Goal: Transaction & Acquisition: Purchase product/service

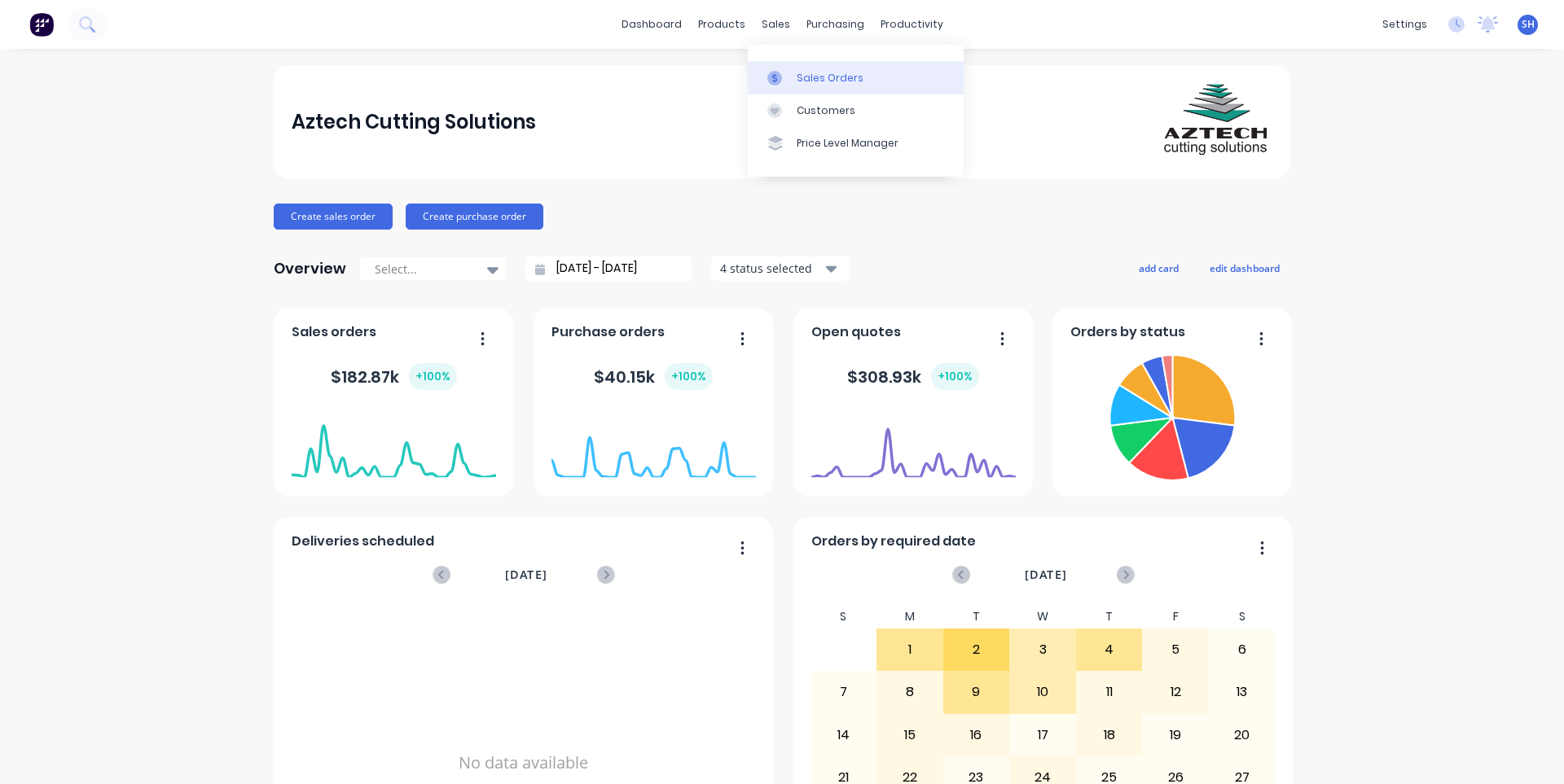
click at [796, 67] on link "Sales Orders" at bounding box center [856, 77] width 216 height 33
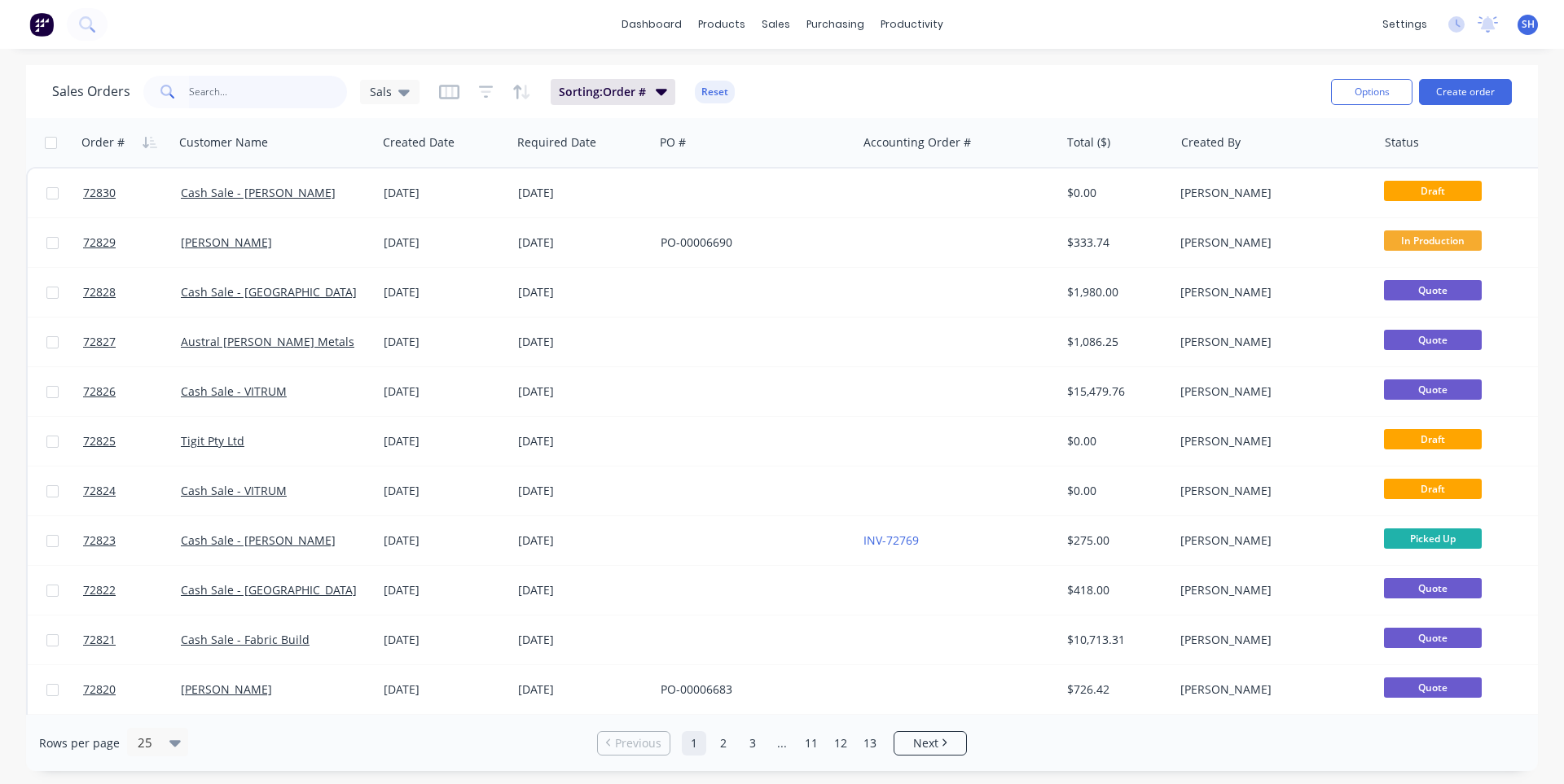
click at [197, 96] on input "text" at bounding box center [268, 91] width 159 height 33
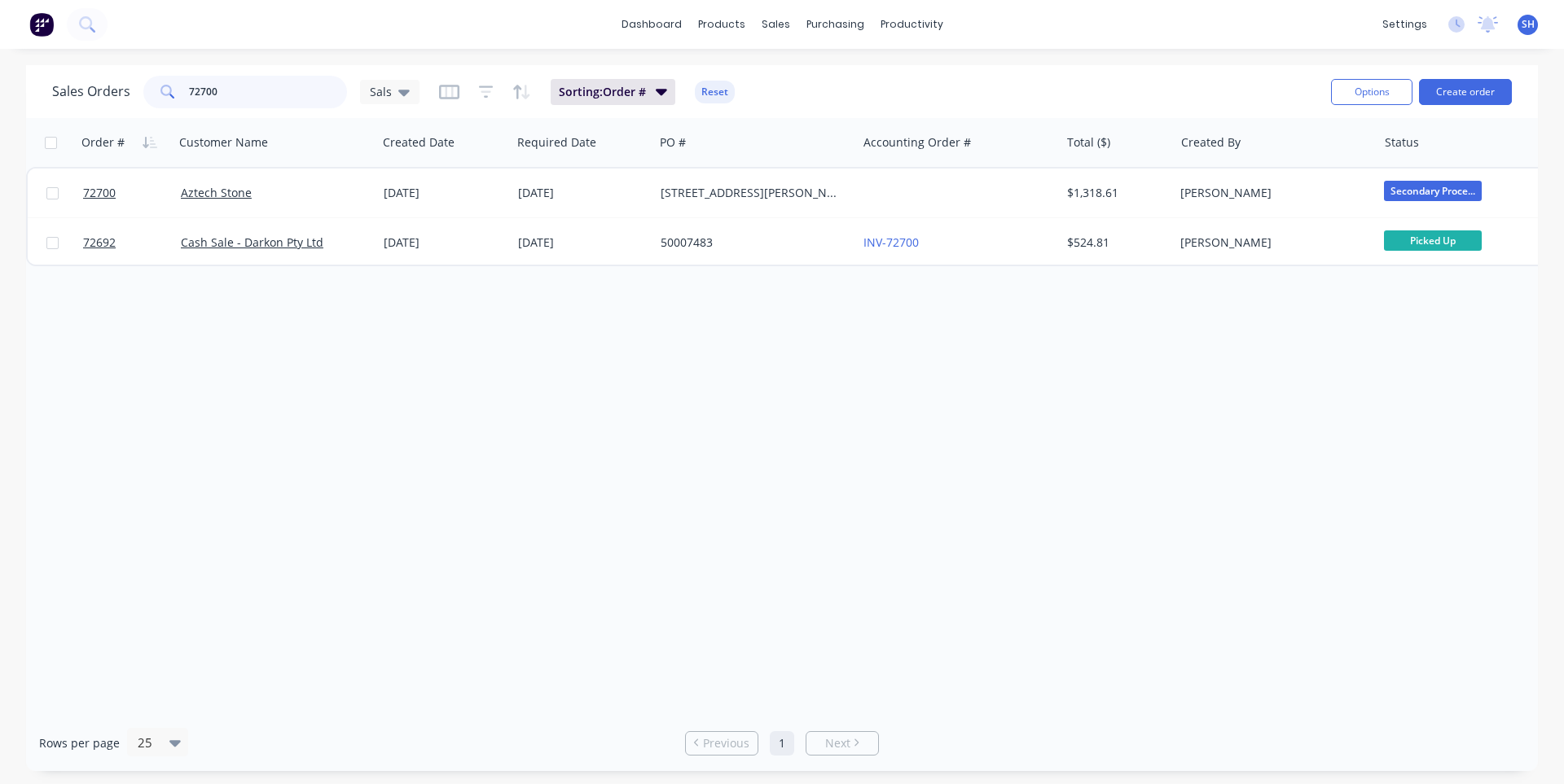
type input "72700"
click at [808, 74] on div "Sales Orders" at bounding box center [835, 78] width 66 height 15
click at [814, 78] on div "Sales Orders" at bounding box center [835, 78] width 66 height 15
drag, startPoint x: 257, startPoint y: 99, endPoint x: 129, endPoint y: 102, distance: 128.0
click at [129, 102] on div "Sales Orders 72700 Sals" at bounding box center [236, 91] width 368 height 33
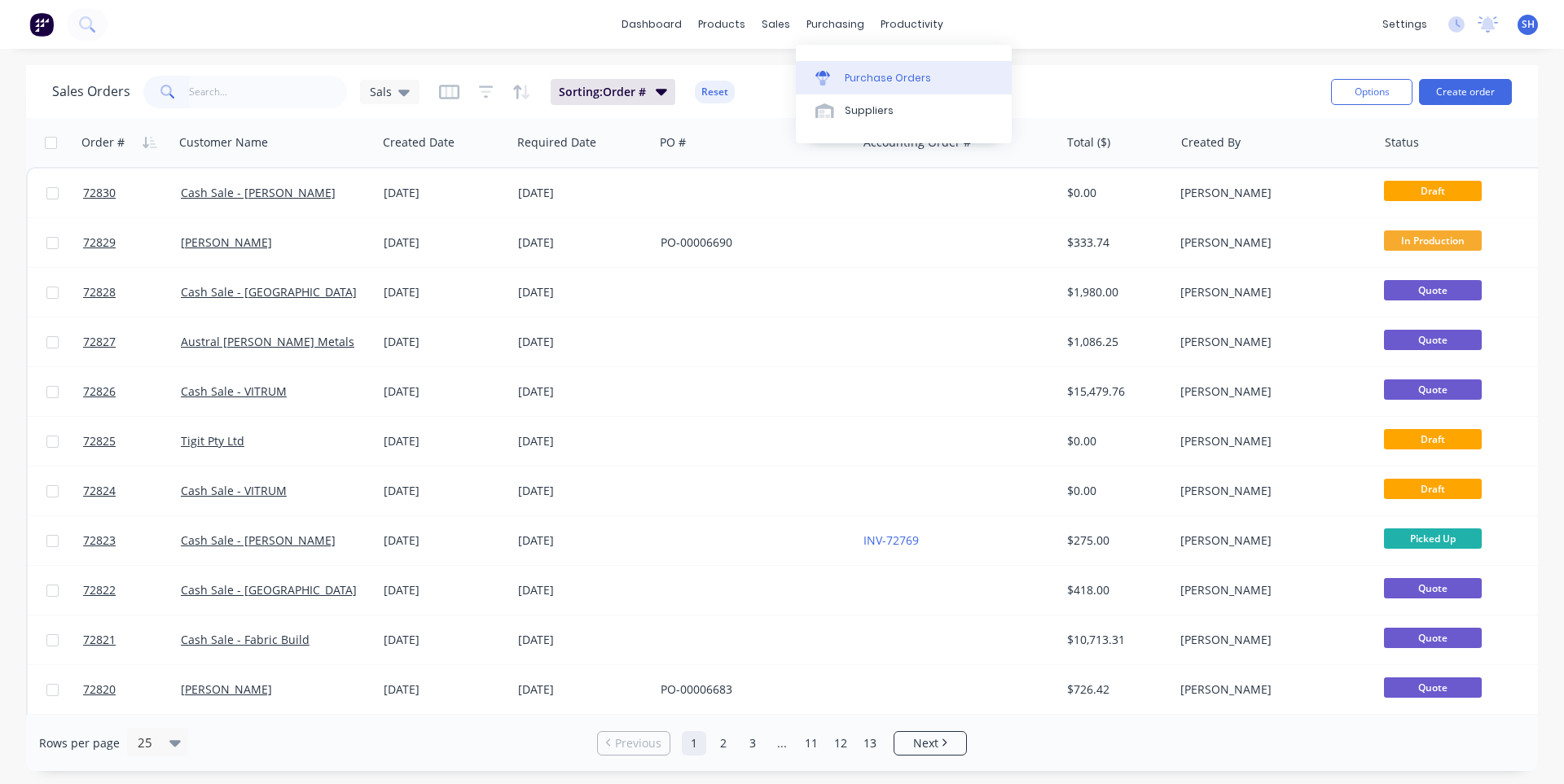
click at [858, 78] on div "Purchase Orders" at bounding box center [887, 78] width 86 height 15
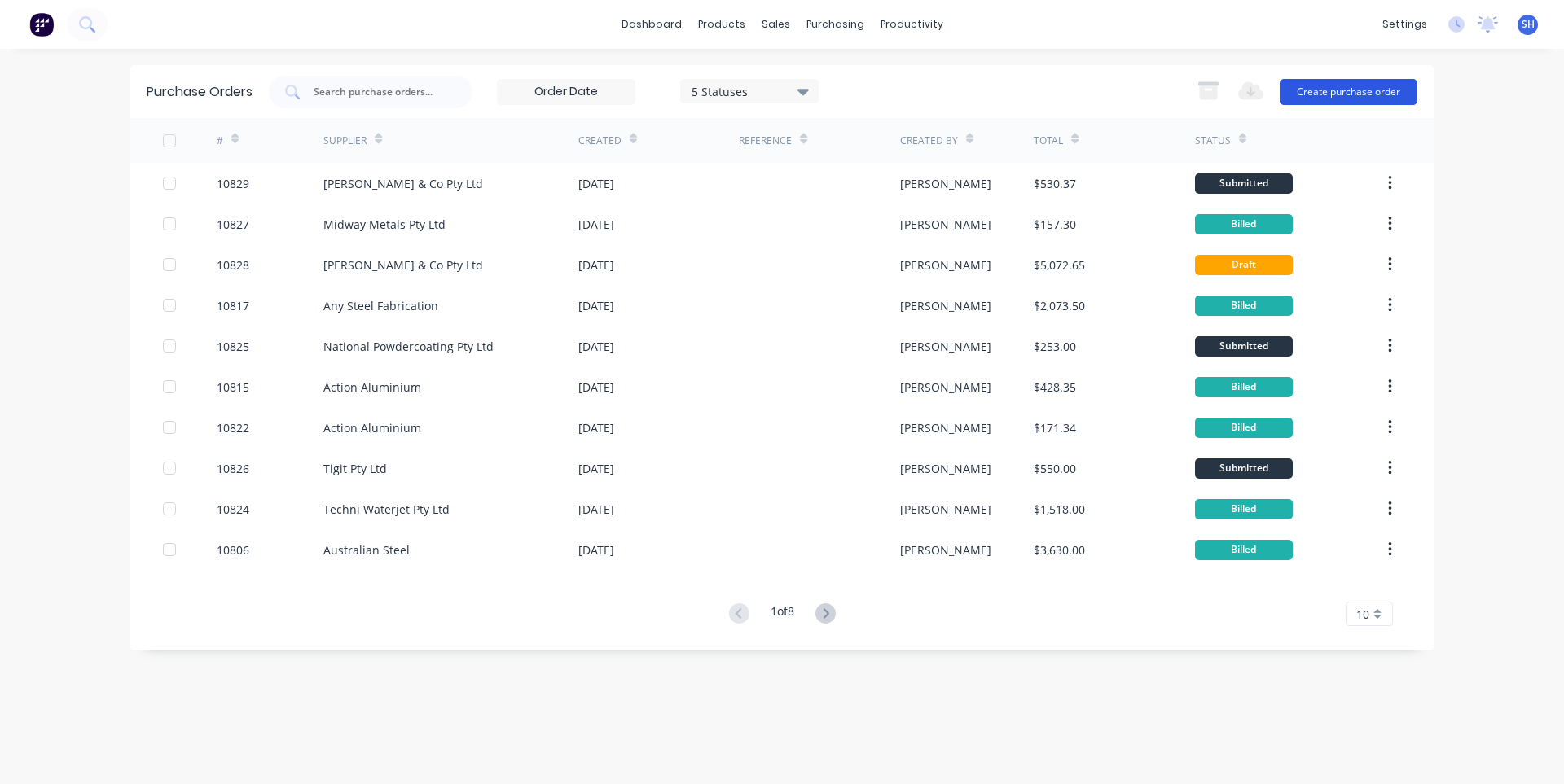
click at [1315, 93] on button "Create purchase order" at bounding box center [1348, 91] width 137 height 26
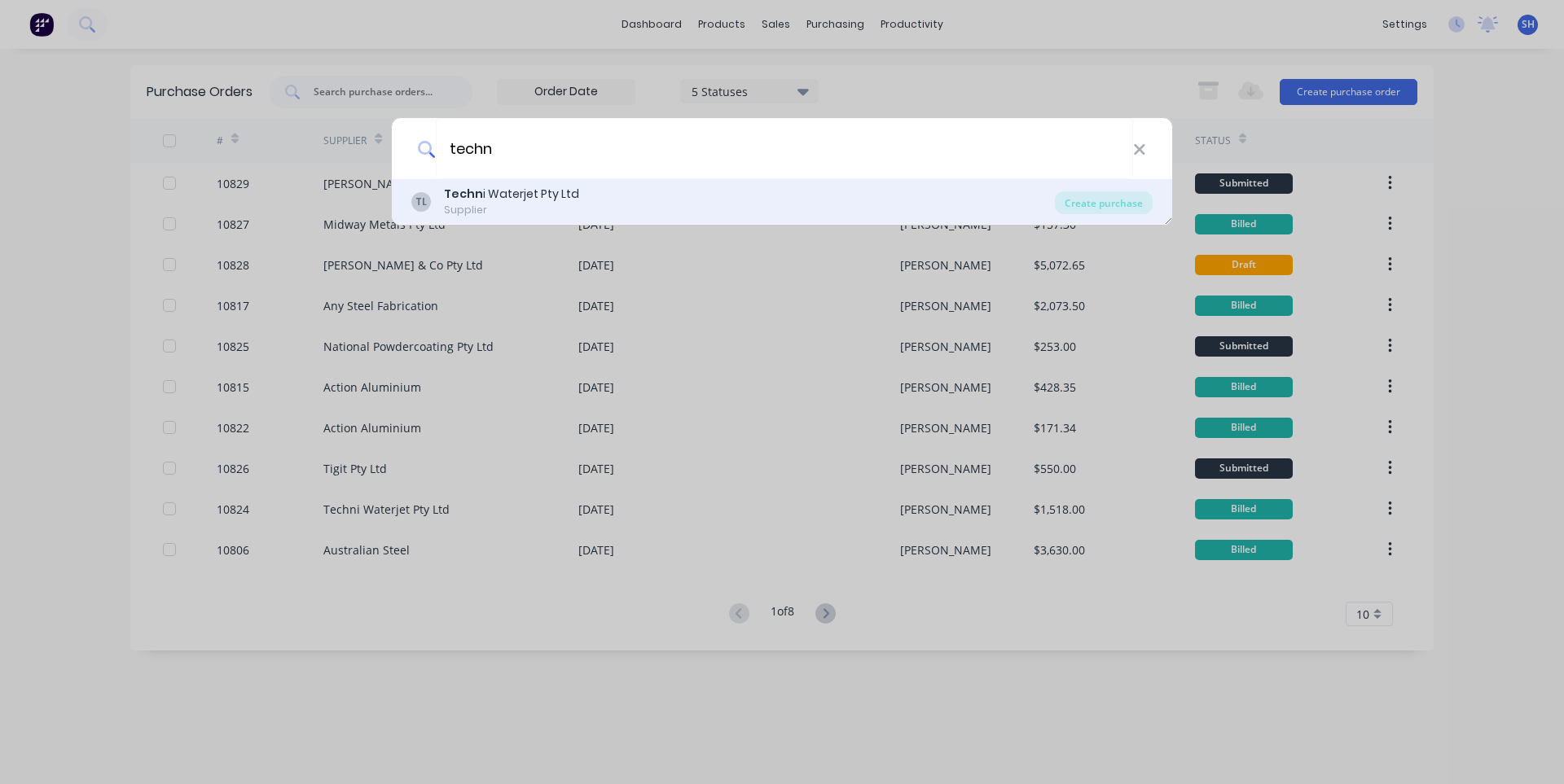
type input "techn"
click at [517, 202] on div "Techn i Waterjet Pty Ltd" at bounding box center [511, 194] width 136 height 17
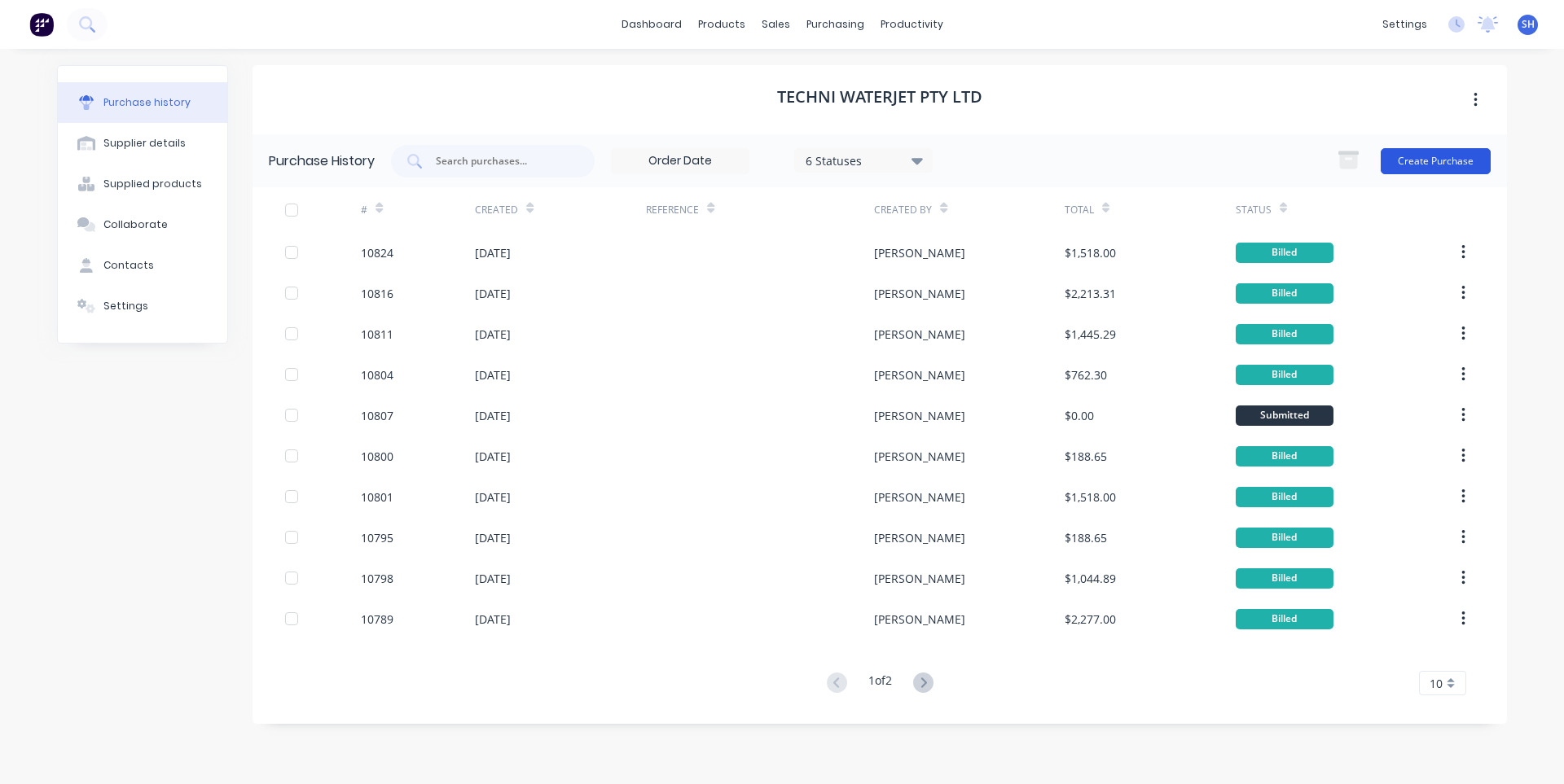
click at [1441, 166] on button "Create Purchase" at bounding box center [1436, 160] width 110 height 26
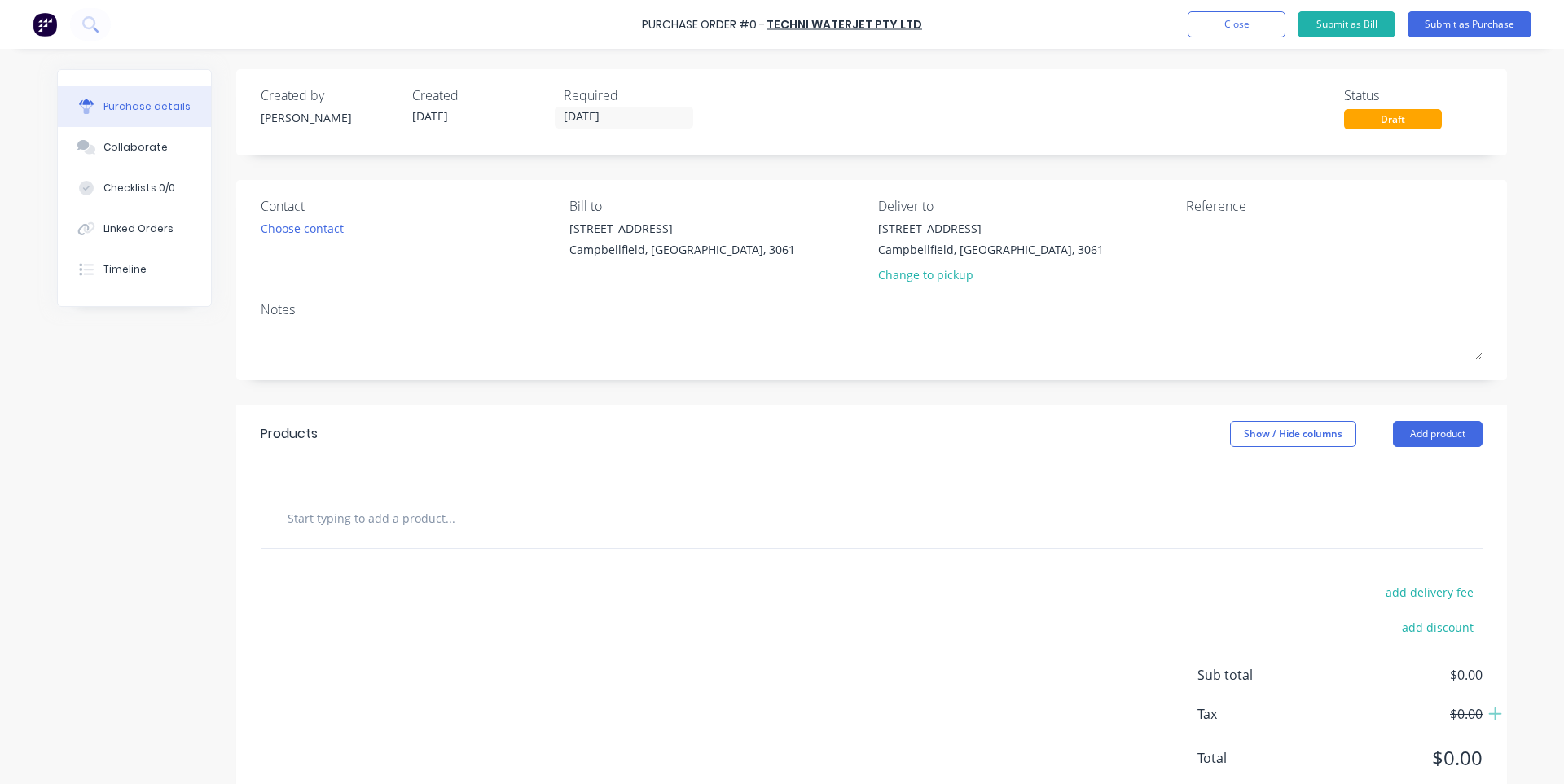
click at [409, 517] on input "text" at bounding box center [450, 517] width 326 height 33
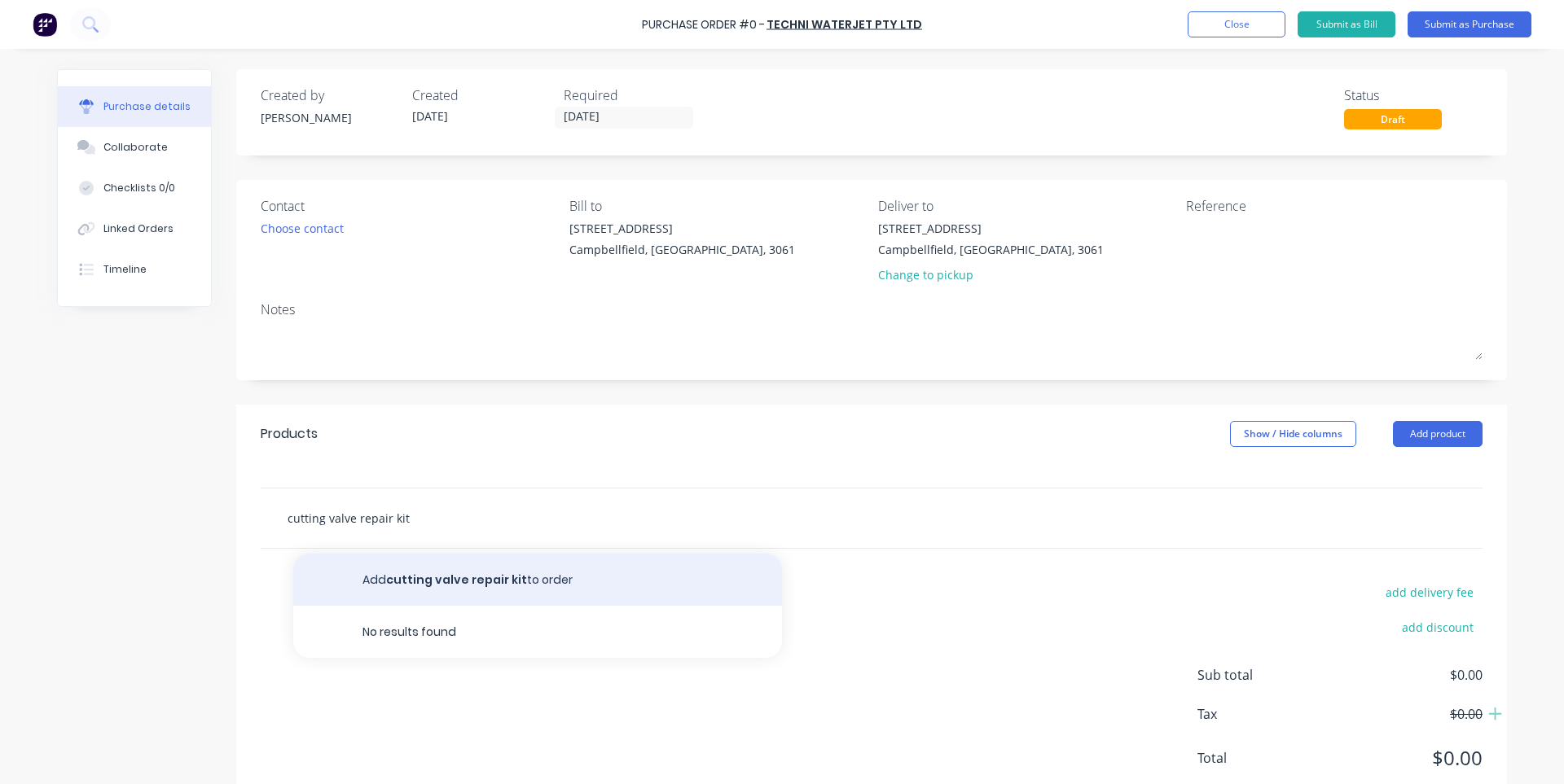
type input "cutting valve repair kit"
click at [510, 578] on button "Add cutting valve repair kit to order" at bounding box center [537, 579] width 488 height 52
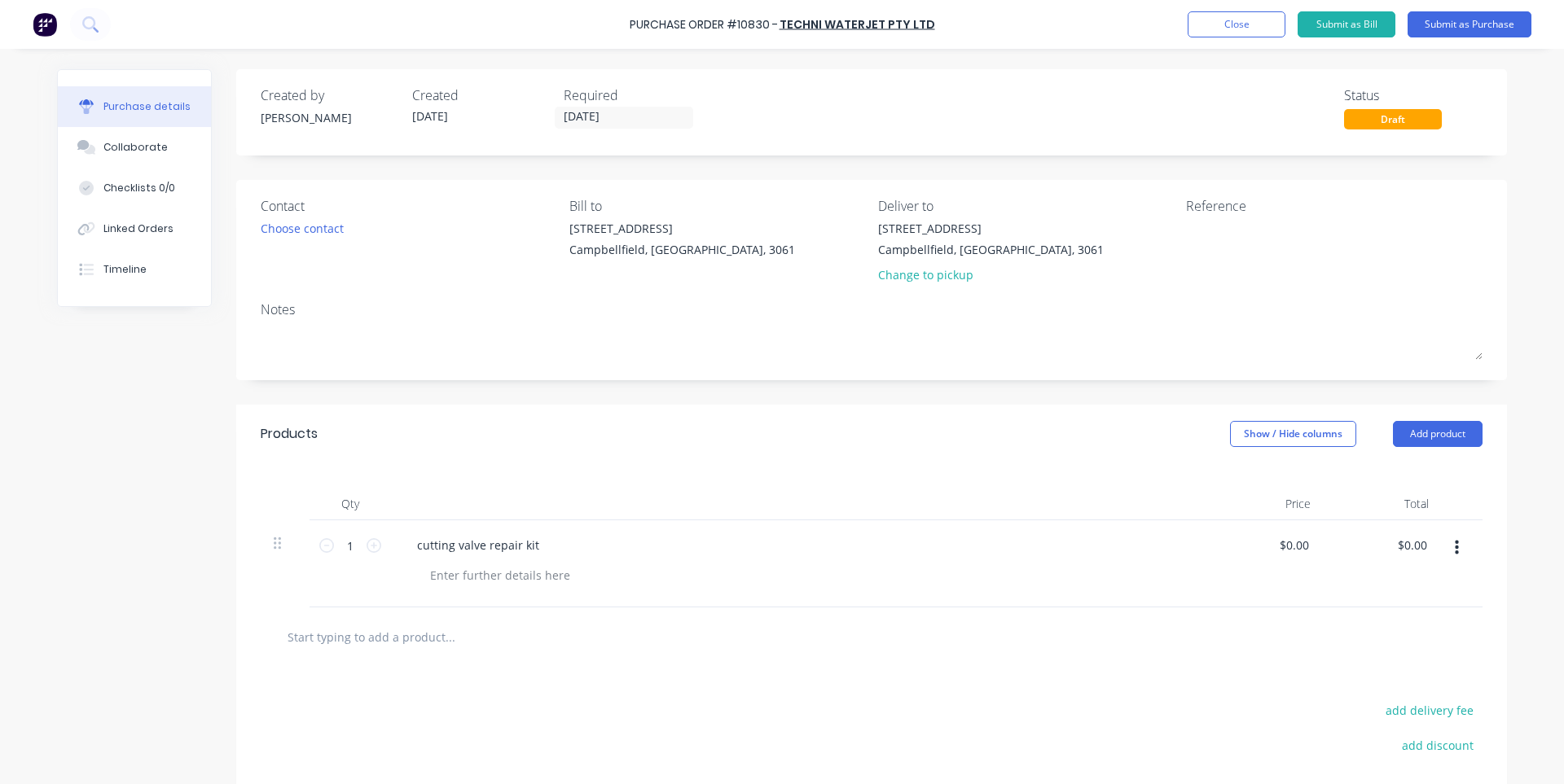
click at [844, 658] on div at bounding box center [871, 637] width 1222 height 59
click at [415, 548] on div "cutting valve repair kit" at bounding box center [478, 545] width 148 height 24
click at [577, 649] on input "text" at bounding box center [450, 636] width 326 height 33
click at [1443, 27] on button "Submit as Purchase" at bounding box center [1469, 24] width 124 height 26
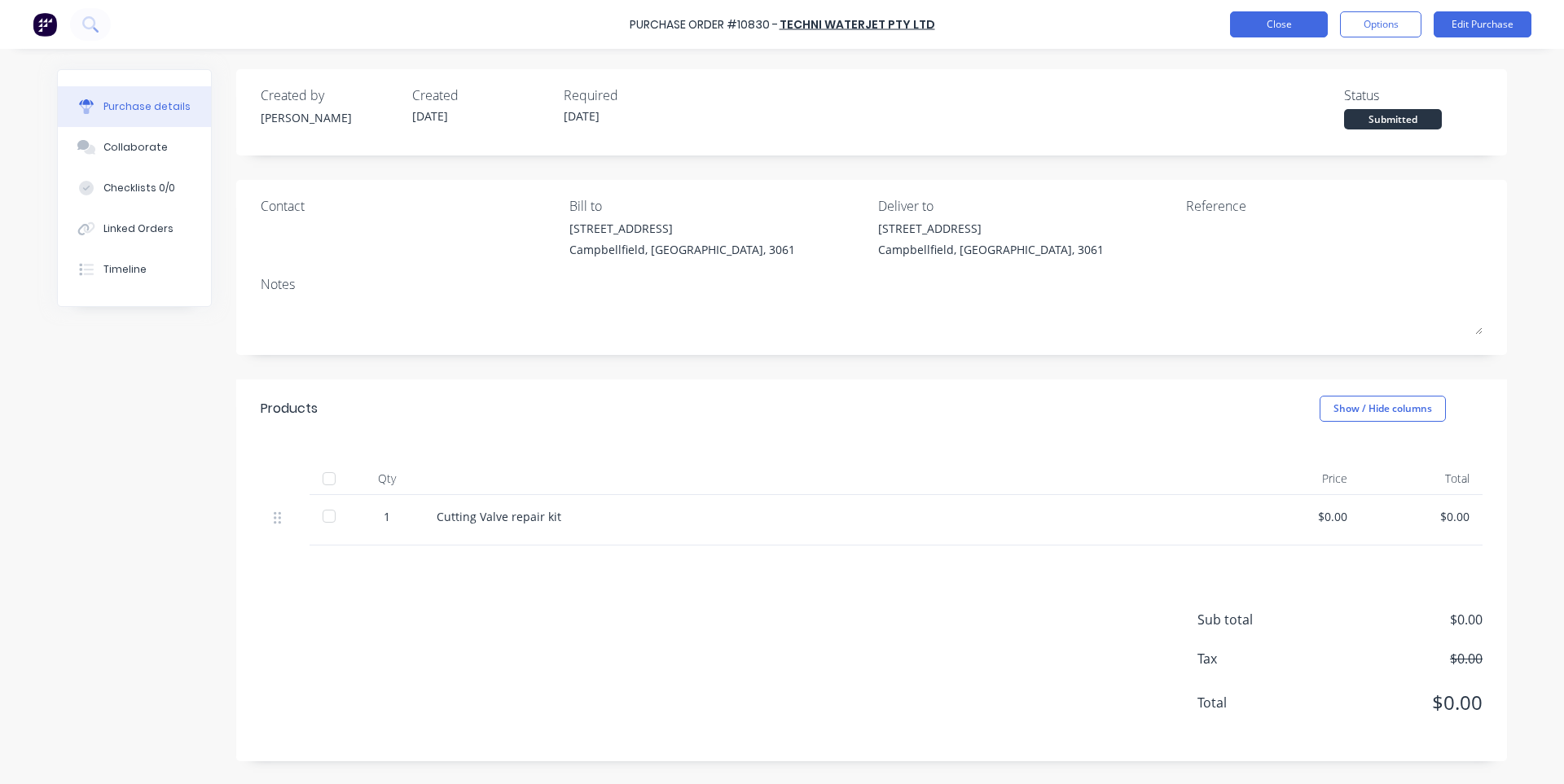
click at [1252, 27] on button "Close" at bounding box center [1279, 24] width 97 height 26
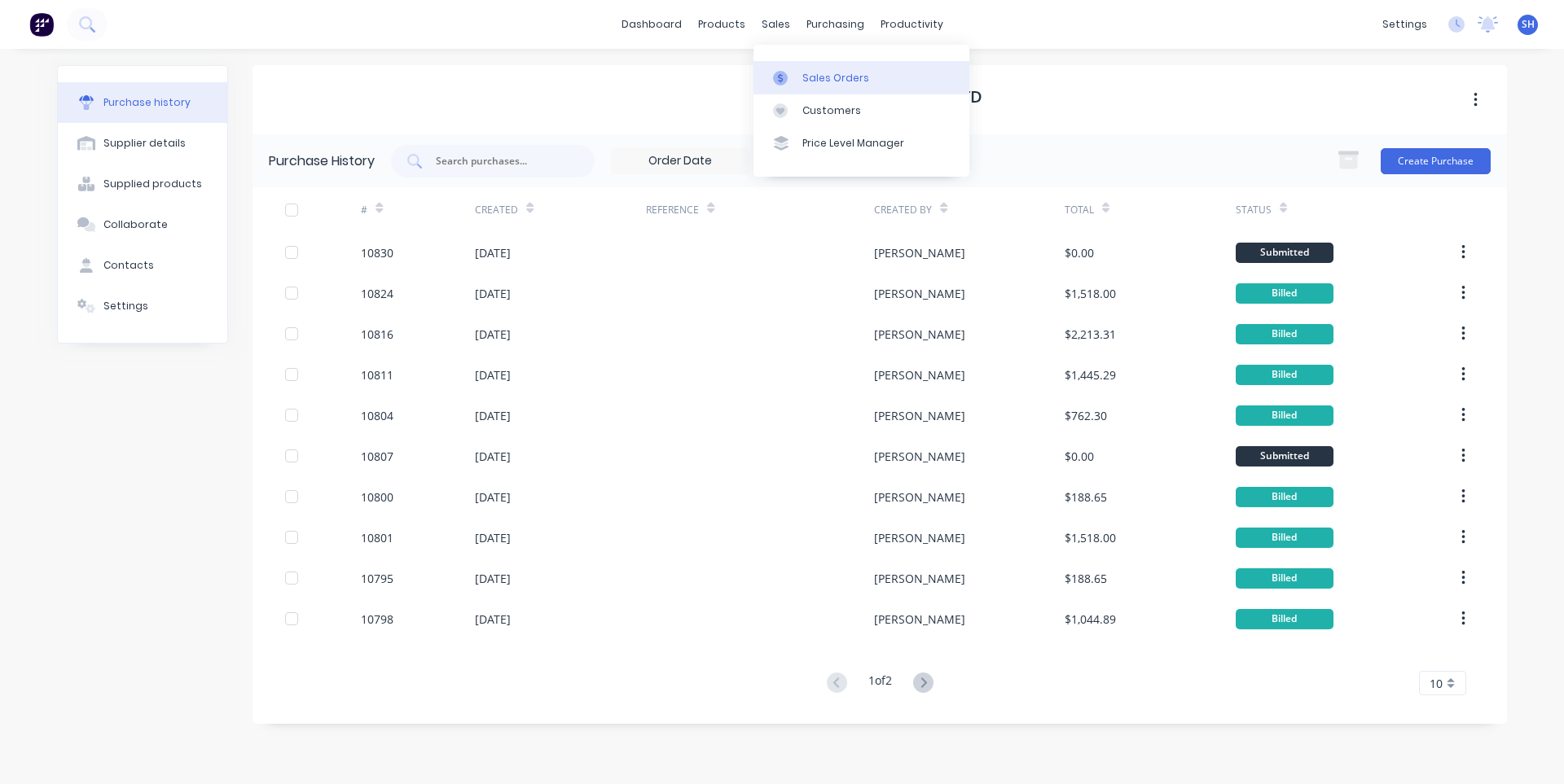
click at [807, 82] on div "Sales Orders" at bounding box center [835, 78] width 66 height 15
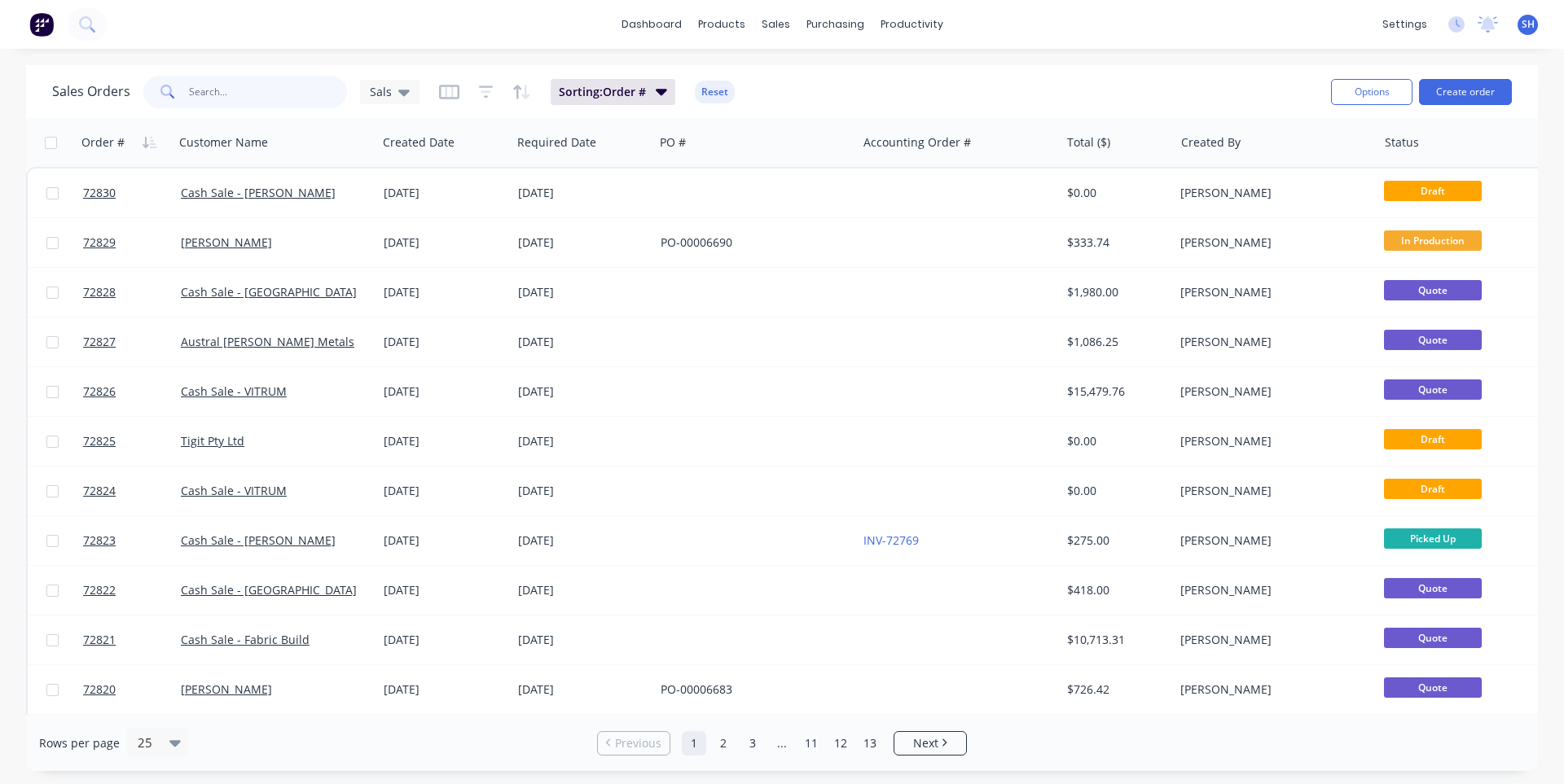
click at [219, 92] on input "text" at bounding box center [268, 91] width 159 height 33
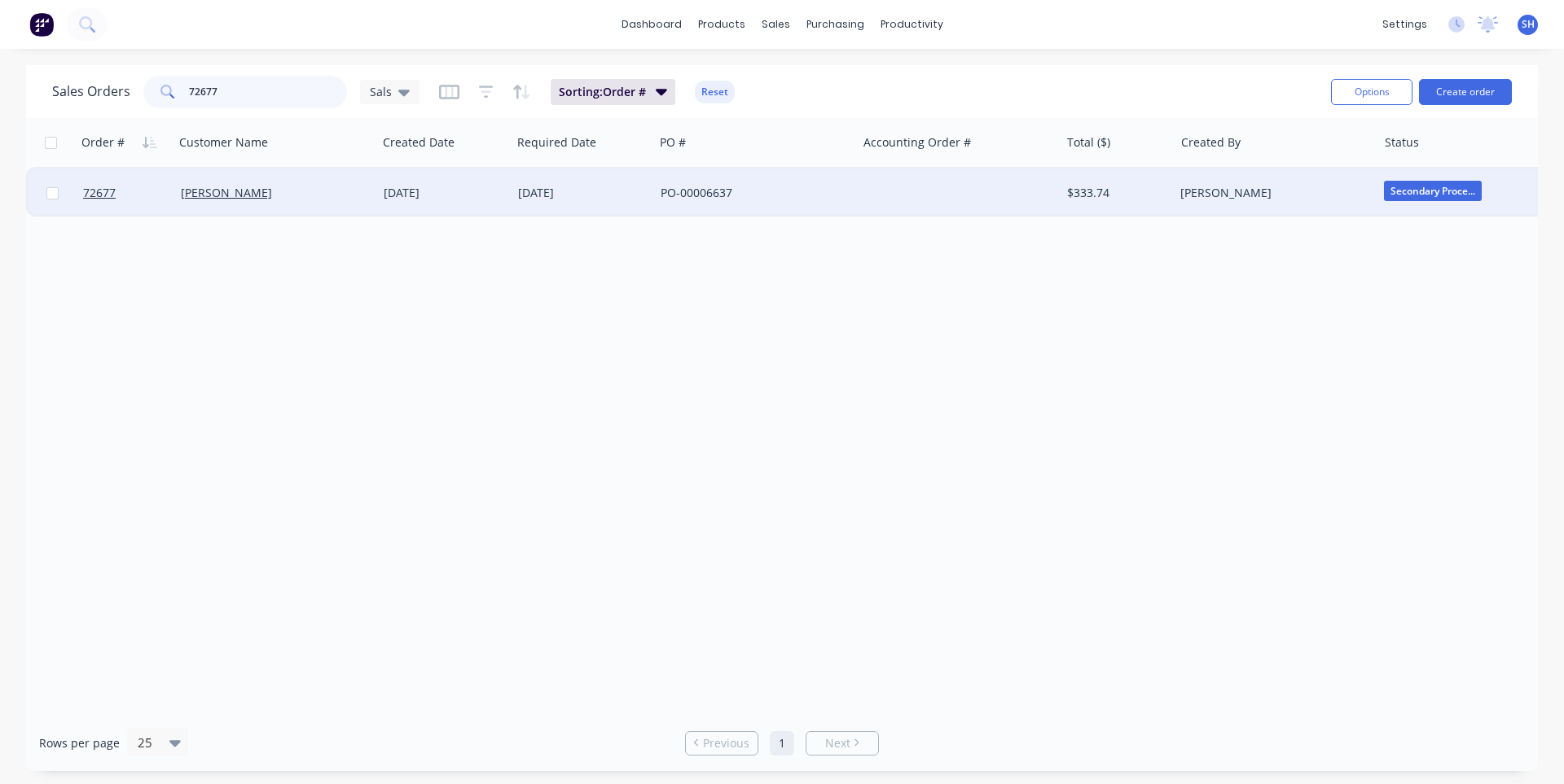
type input "72677"
click at [448, 200] on div "[DATE]" at bounding box center [445, 192] width 135 height 49
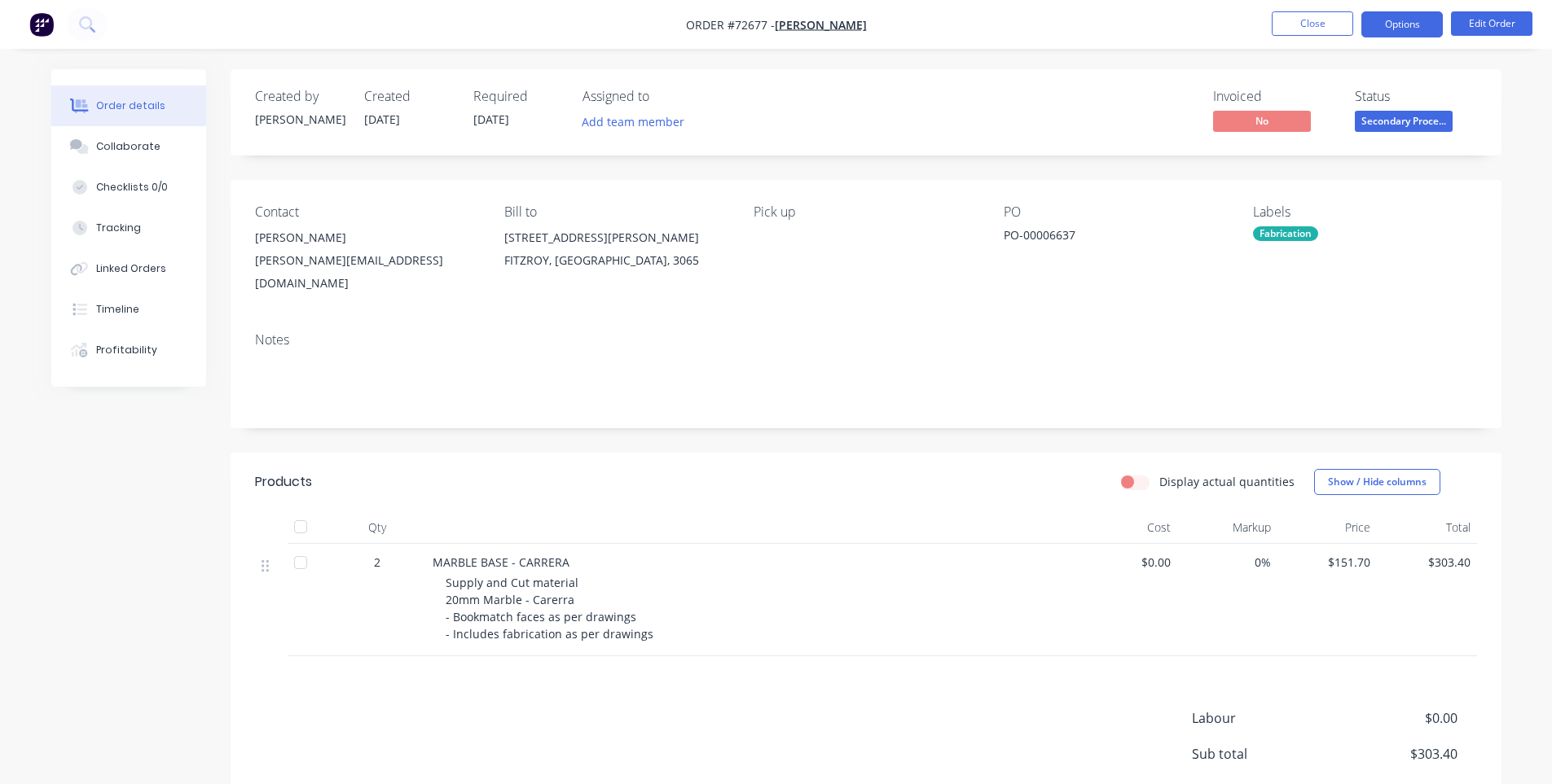
click at [1397, 32] on button "Options" at bounding box center [1402, 24] width 82 height 26
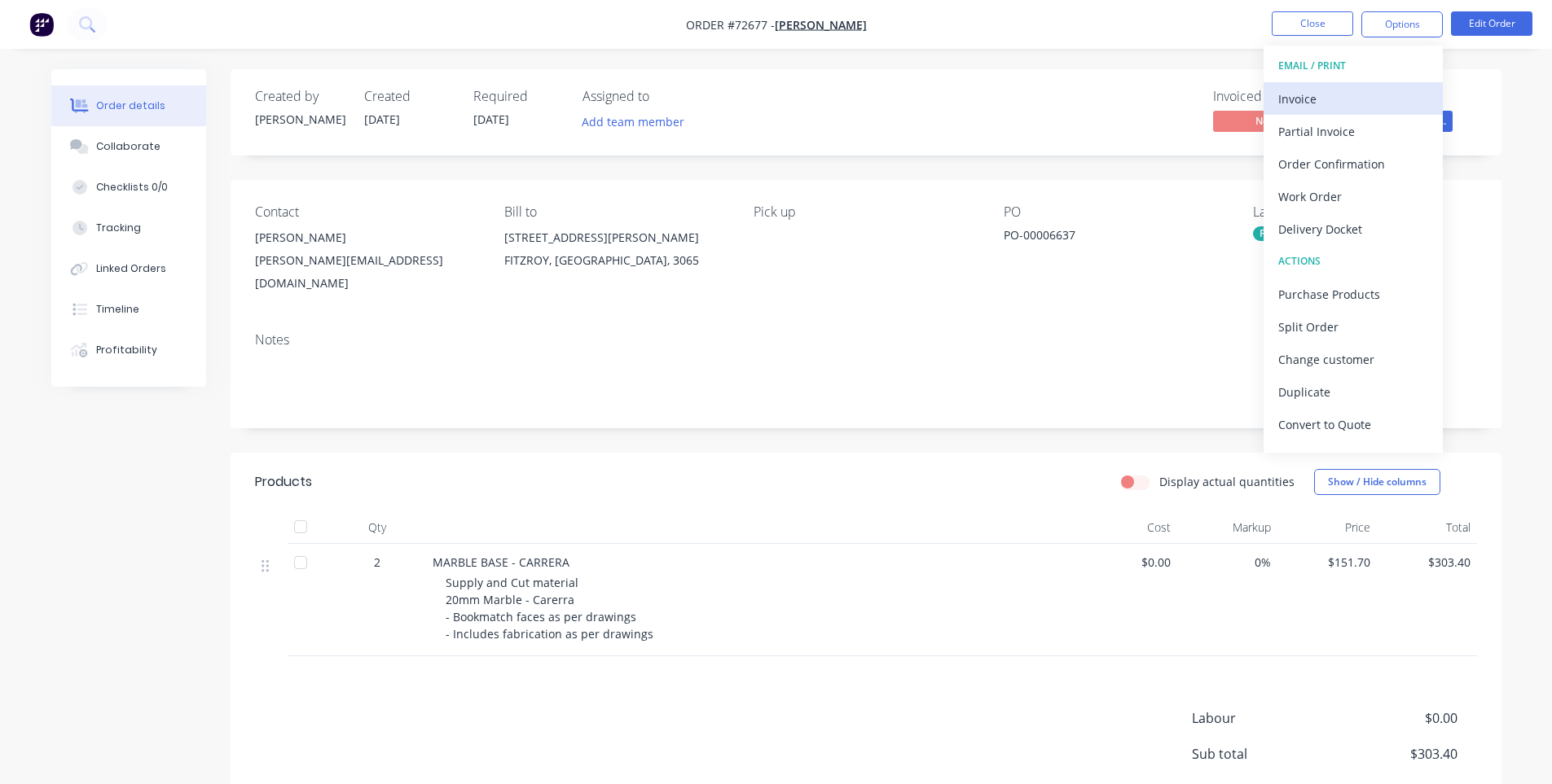
click at [1322, 103] on div "Invoice" at bounding box center [1353, 98] width 150 height 24
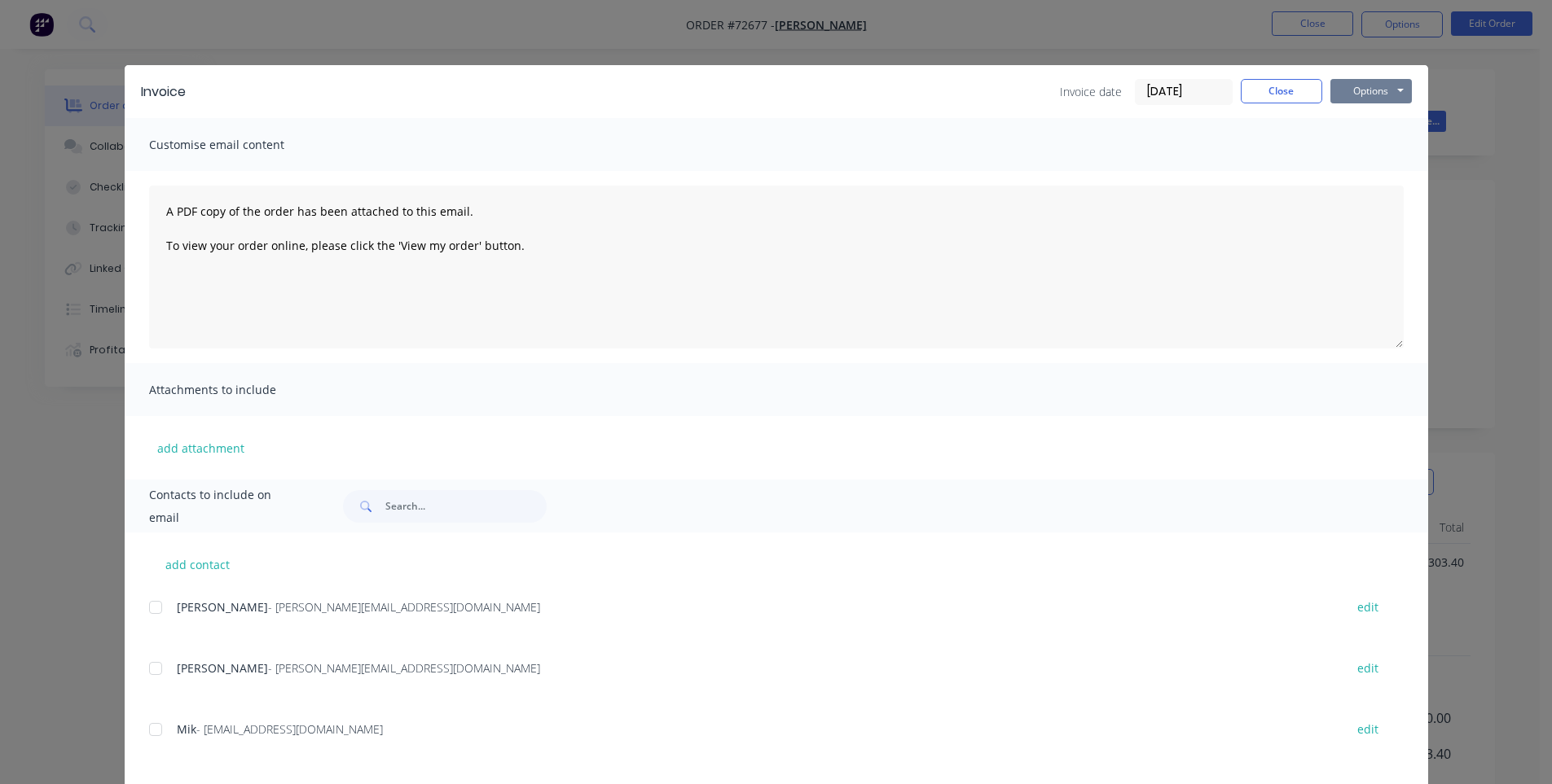
click at [1392, 96] on button "Options" at bounding box center [1371, 91] width 82 height 25
click at [1351, 155] on button "Print" at bounding box center [1383, 147] width 105 height 27
